Goal: Information Seeking & Learning: Understand process/instructions

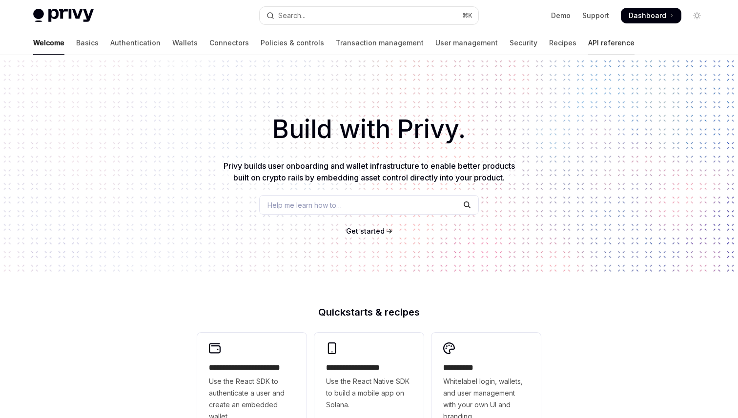
click at [588, 52] on link "API reference" at bounding box center [611, 42] width 46 height 23
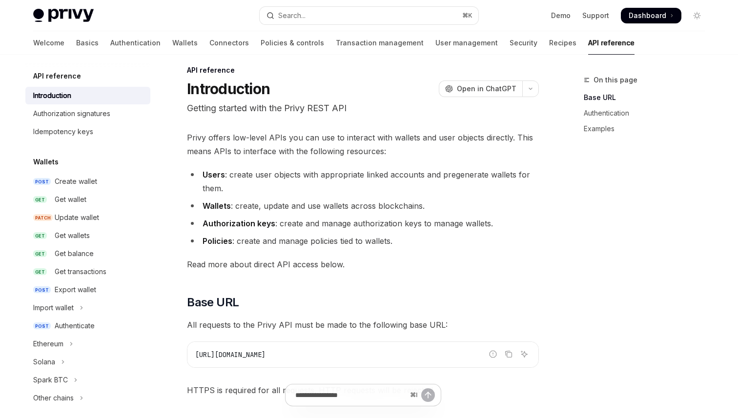
scroll to position [11, 0]
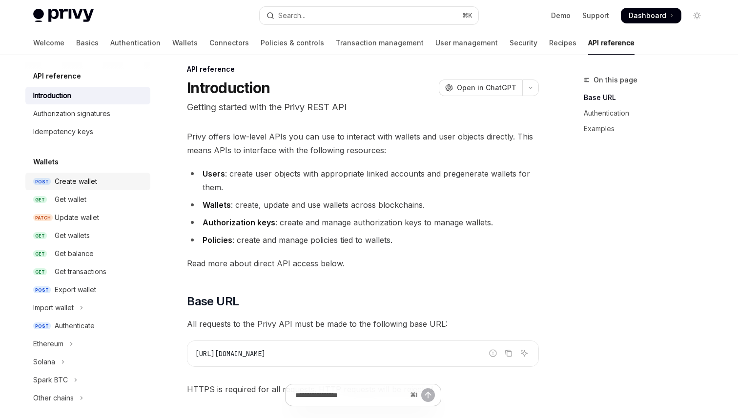
click at [89, 178] on div "Create wallet" at bounding box center [76, 182] width 42 height 12
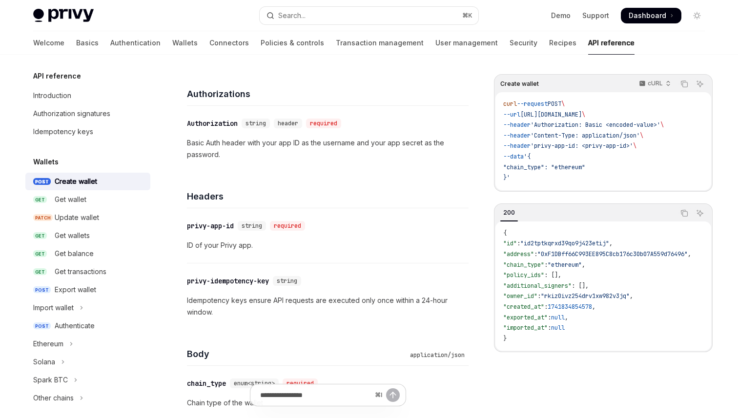
scroll to position [107, 0]
click at [262, 175] on div "Headers" at bounding box center [328, 191] width 282 height 36
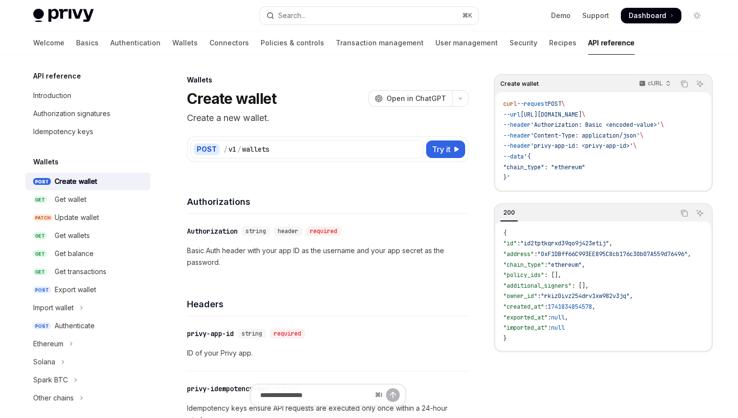
scroll to position [1, 0]
click at [80, 206] on link "GET Get wallet" at bounding box center [87, 200] width 125 height 18
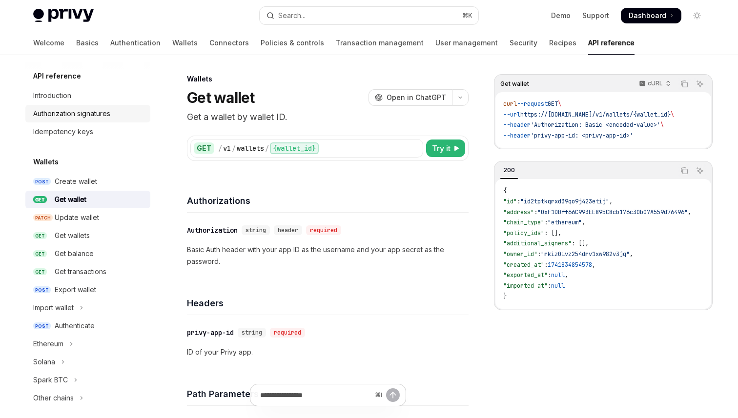
click at [73, 109] on div "Authorization signatures" at bounding box center [71, 114] width 77 height 12
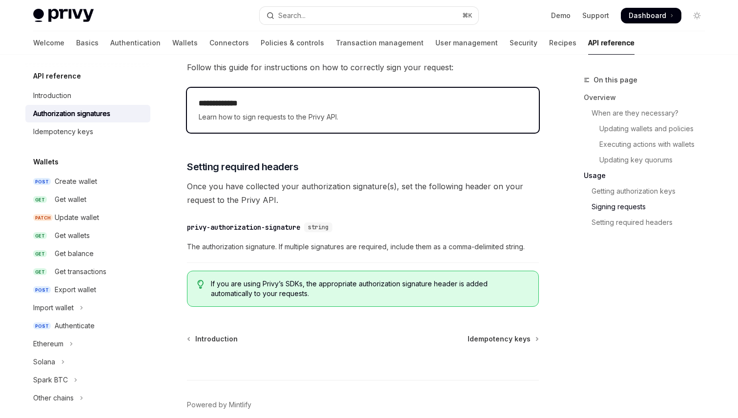
scroll to position [1639, 0]
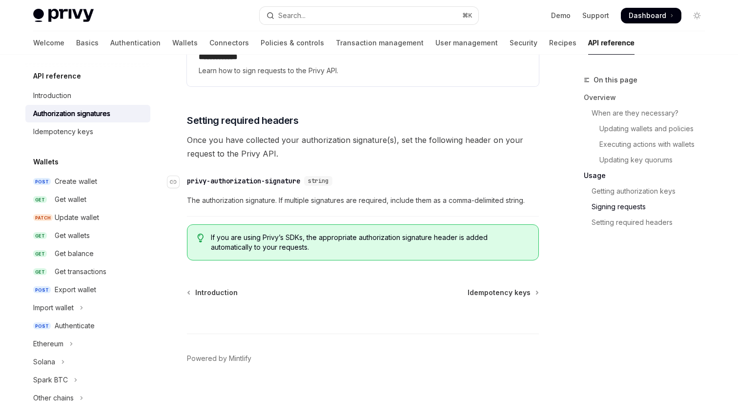
click at [230, 179] on div "privy-authorization-signature" at bounding box center [243, 181] width 113 height 10
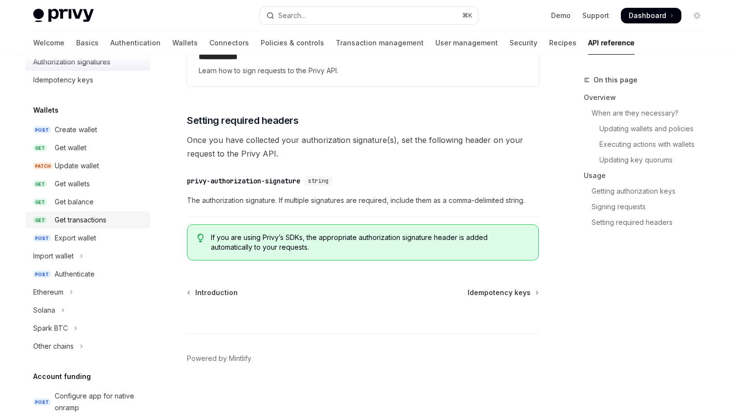
scroll to position [56, 0]
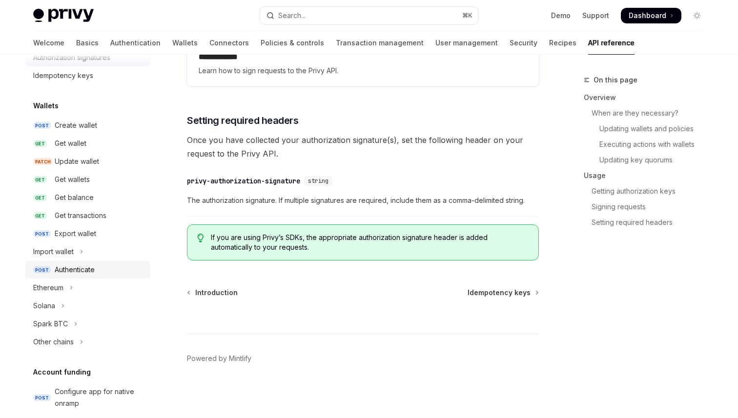
click at [89, 263] on link "POST Authenticate" at bounding box center [87, 270] width 125 height 18
type textarea "*"
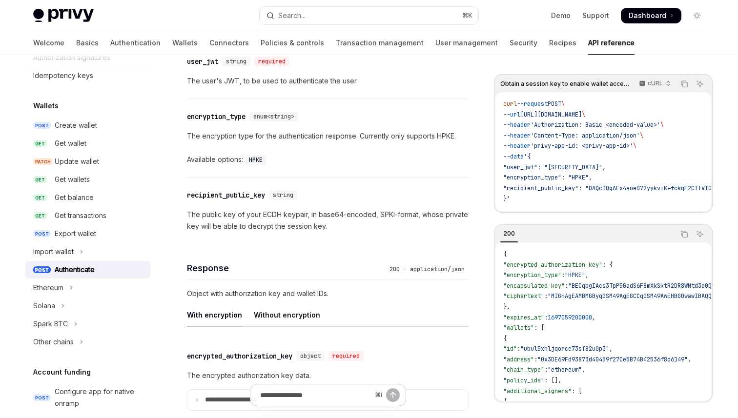
scroll to position [55, 0]
click at [317, 6] on div "Privy Docs home page Search... ⌘ K Demo Support Dashboard Dashboard Search..." at bounding box center [369, 15] width 672 height 31
click at [317, 16] on button "Search... ⌘ K" at bounding box center [369, 16] width 219 height 18
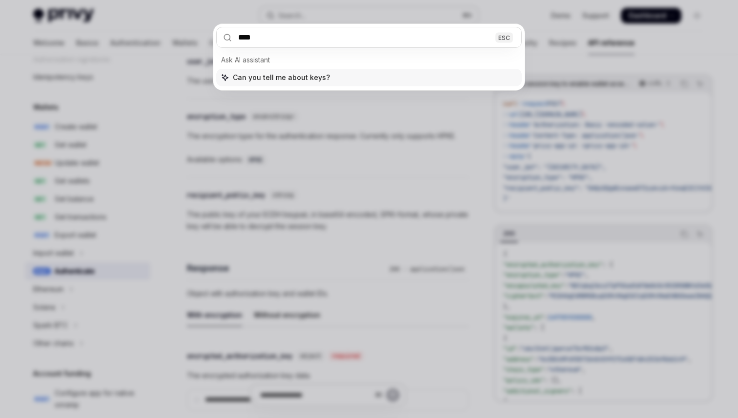
type input "***"
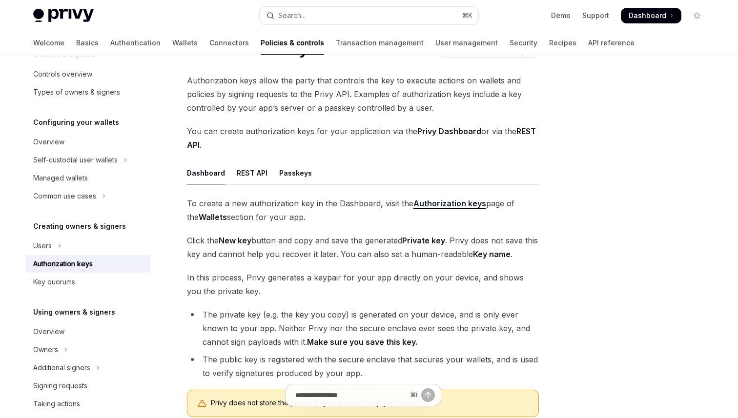
scroll to position [58, 0]
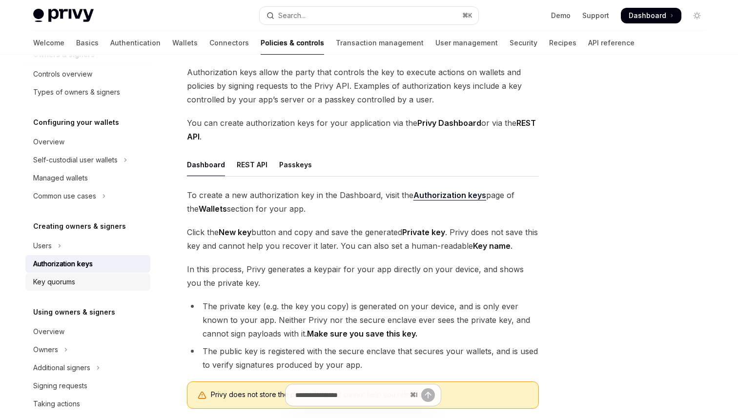
click at [55, 274] on link "Key quorums" at bounding box center [87, 282] width 125 height 18
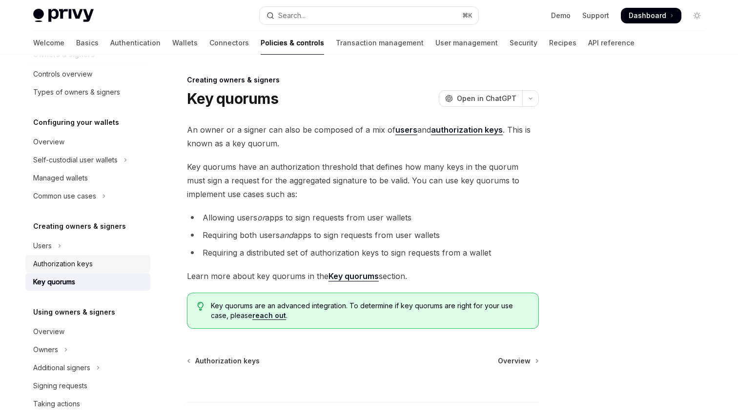
click at [112, 262] on div "Authorization keys" at bounding box center [88, 264] width 111 height 12
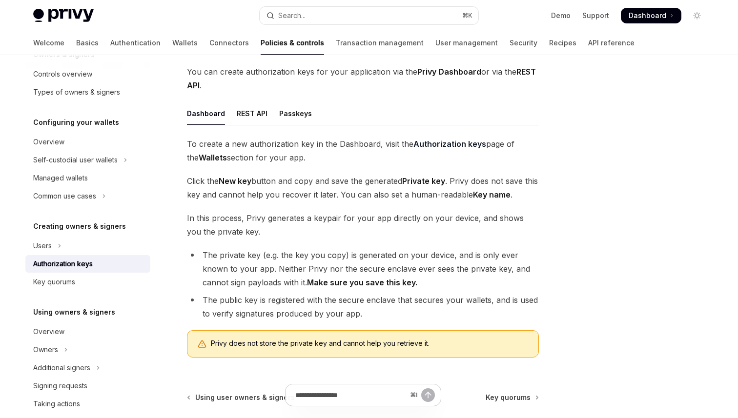
scroll to position [117, 0]
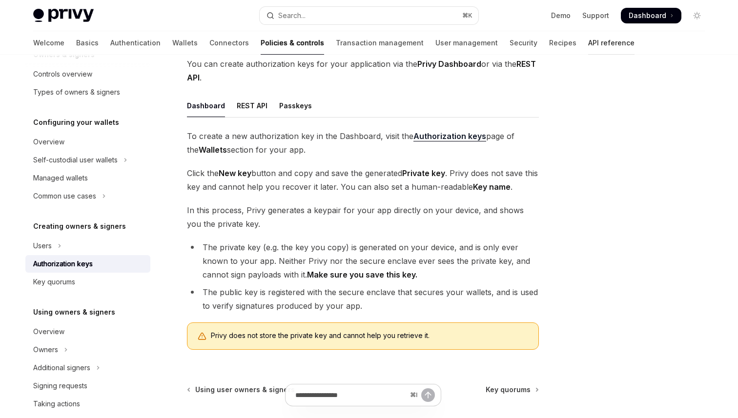
click at [588, 38] on link "API reference" at bounding box center [611, 42] width 46 height 23
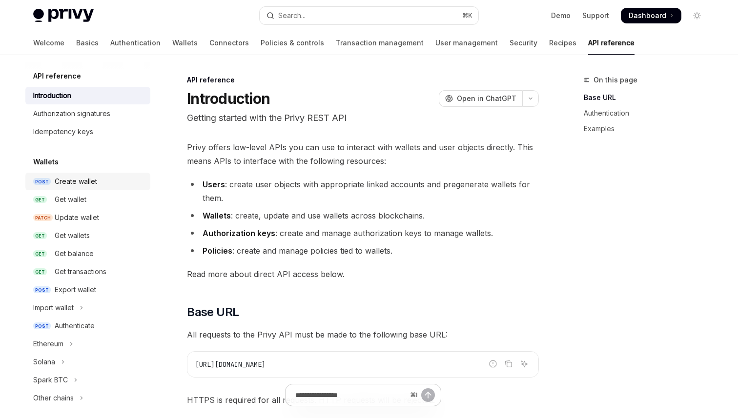
click at [91, 185] on div "Create wallet" at bounding box center [76, 182] width 42 height 12
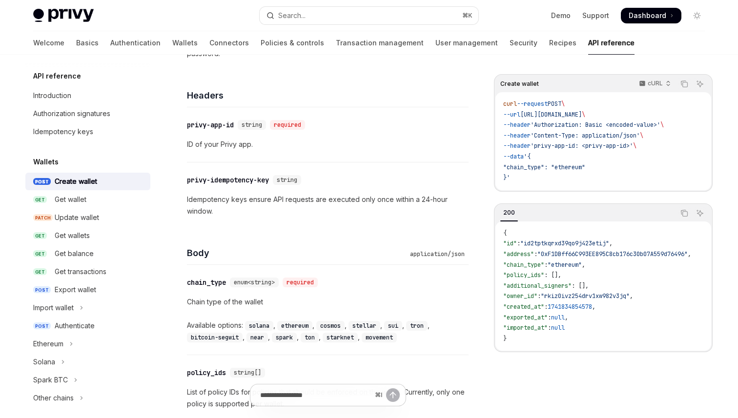
scroll to position [215, 0]
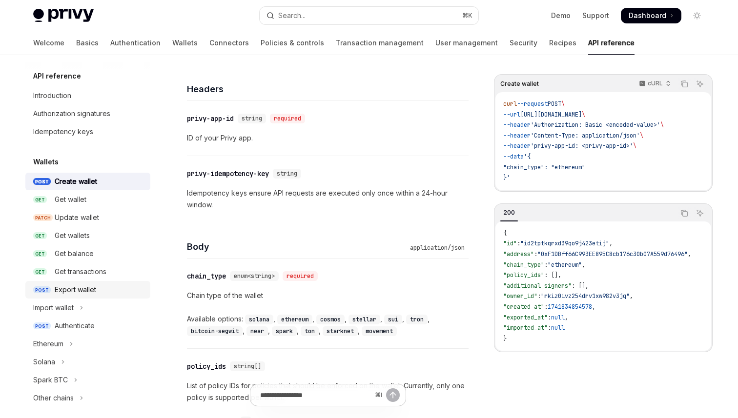
click at [49, 282] on link "POST Export wallet" at bounding box center [87, 290] width 125 height 18
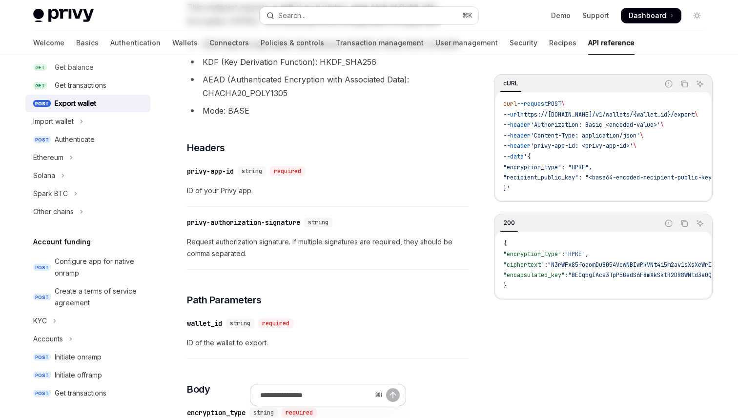
scroll to position [188, 0]
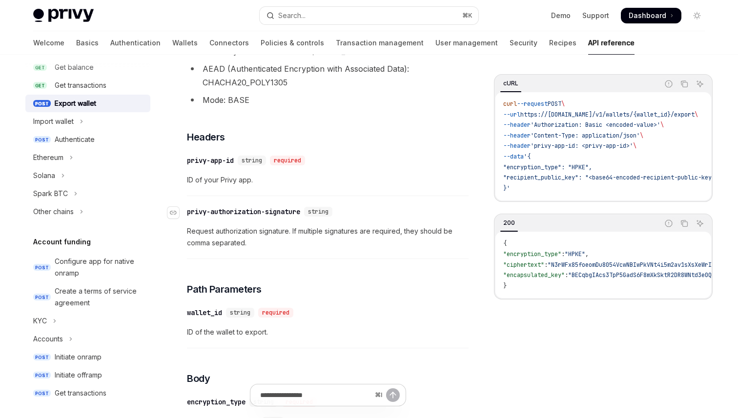
click at [267, 216] on div "privy-authorization-signature" at bounding box center [243, 212] width 113 height 10
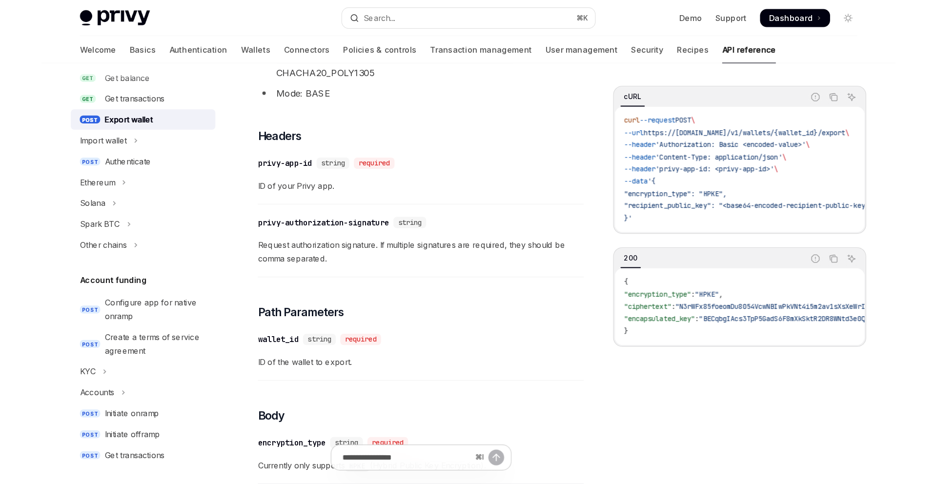
scroll to position [218, 0]
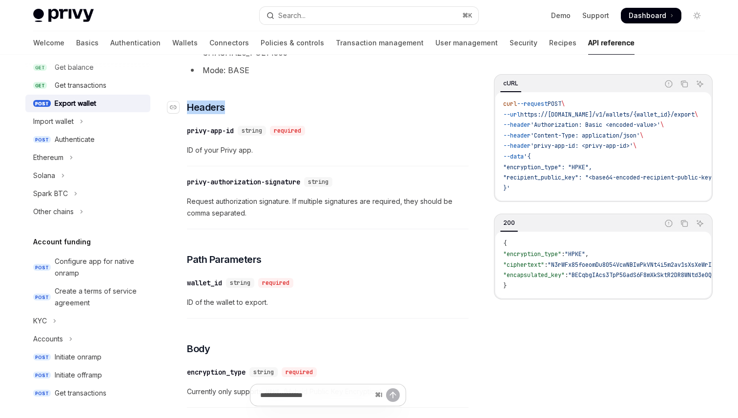
drag, startPoint x: 187, startPoint y: 108, endPoint x: 246, endPoint y: 108, distance: 58.1
click at [246, 108] on h3 "​ Headers" at bounding box center [328, 108] width 282 height 14
click at [319, 108] on h3 "​ Headers" at bounding box center [328, 108] width 282 height 14
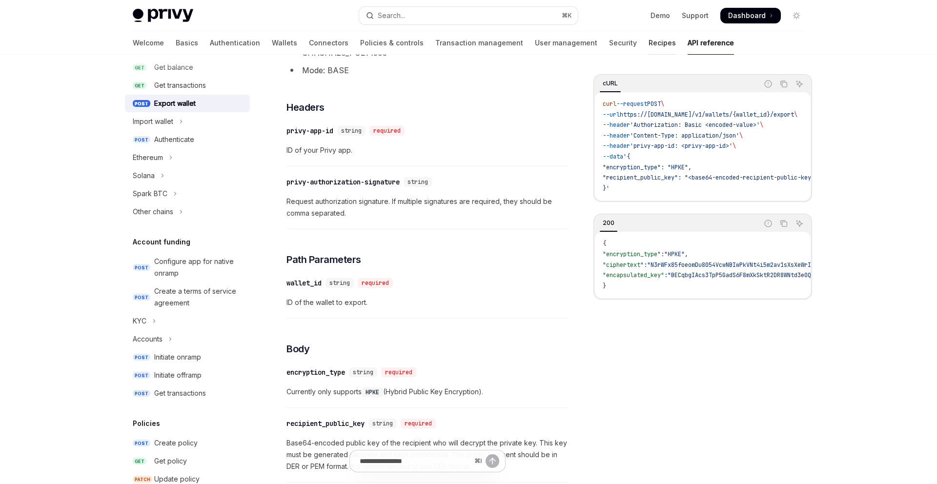
click at [649, 45] on link "Recipes" at bounding box center [662, 42] width 27 height 23
type textarea "*"
